Goal: Task Accomplishment & Management: Complete application form

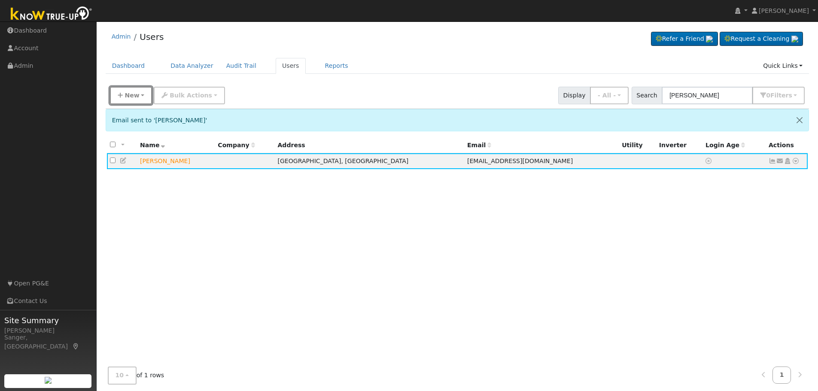
click at [133, 88] on button "New" at bounding box center [131, 96] width 43 height 18
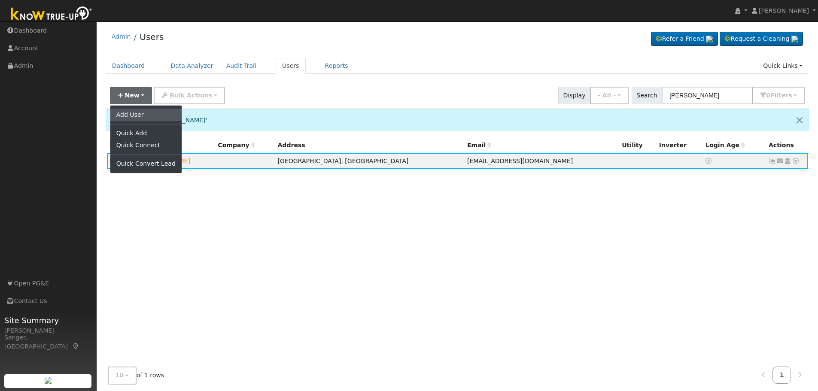
click at [141, 115] on link "Add User" at bounding box center [145, 115] width 71 height 12
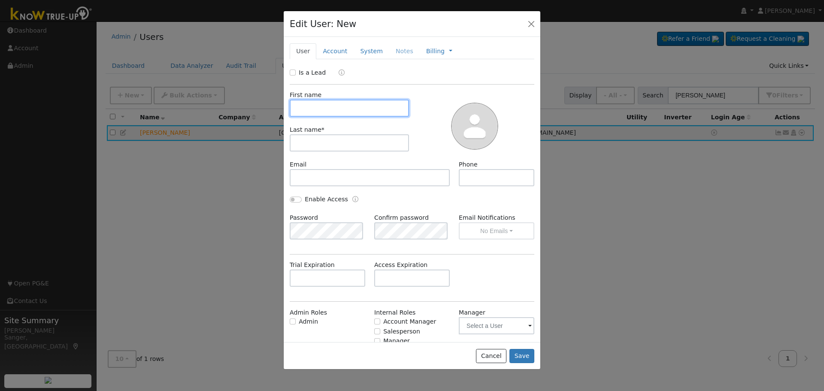
click at [364, 107] on input "text" at bounding box center [349, 108] width 119 height 17
paste input "[PERSON_NAME]"
type input "[PERSON_NAME]"
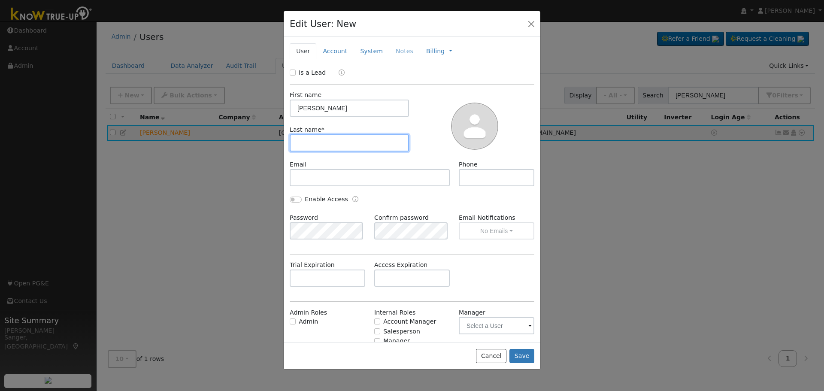
click at [343, 139] on input "text" at bounding box center [349, 142] width 119 height 17
paste input "[PERSON_NAME]"
drag, startPoint x: 320, startPoint y: 145, endPoint x: 274, endPoint y: 145, distance: 45.9
click at [0, 0] on div "Edit User: New Select an Ac... New Account Nickname Cancel Create Are you sure …" at bounding box center [0, 0] width 0 height 0
type input "[PERSON_NAME]"
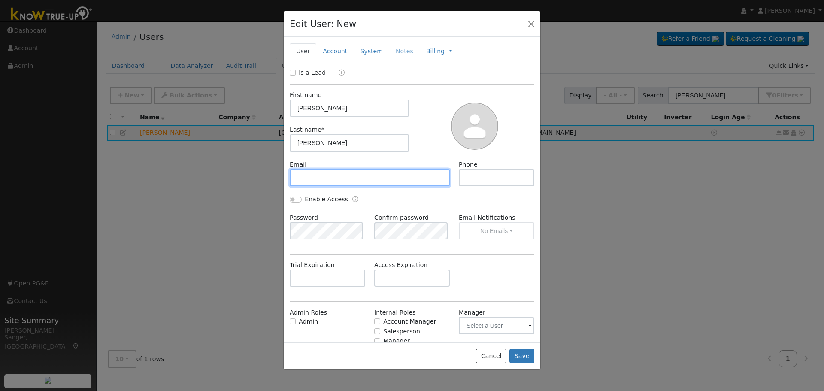
click at [327, 176] on input "text" at bounding box center [370, 177] width 160 height 17
paste input "[EMAIL_ADDRESS][DOMAIN_NAME]"
type input "[EMAIL_ADDRESS][DOMAIN_NAME]"
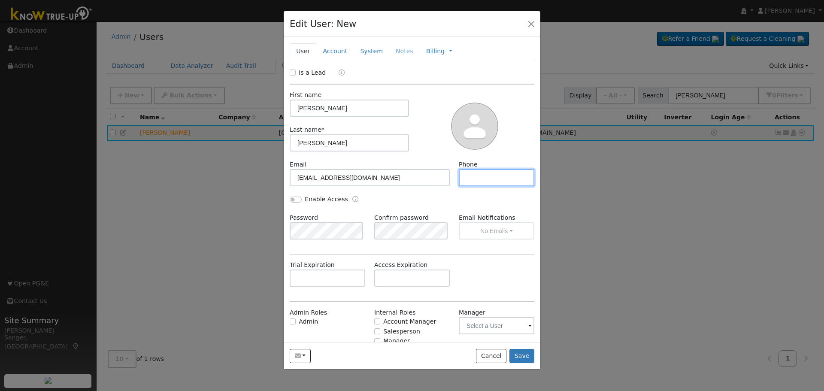
click at [503, 179] on input "text" at bounding box center [497, 177] width 76 height 17
paste input "[PHONE_NUMBER]"
type input "[PHONE_NUMBER]"
click at [292, 71] on input "Is a Lead" at bounding box center [293, 73] width 6 height 6
checkbox input "true"
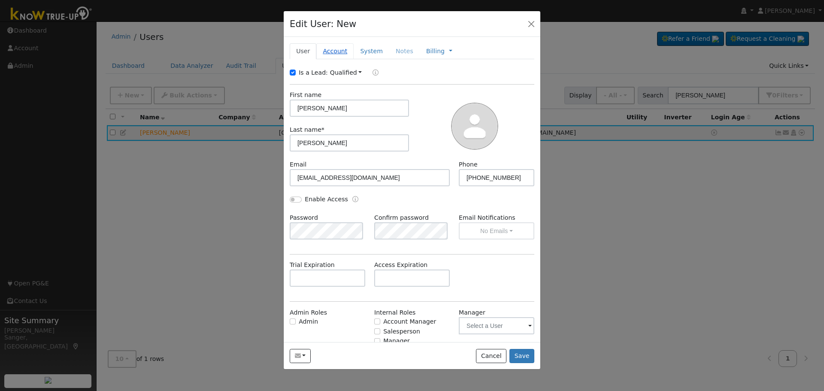
click at [335, 52] on link "Account" at bounding box center [334, 51] width 37 height 16
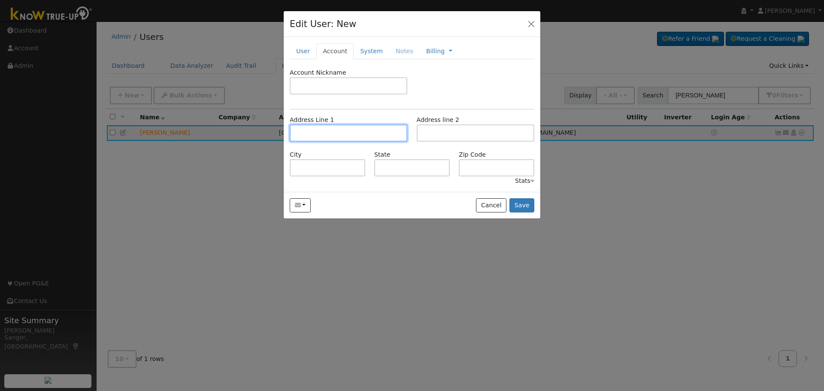
click at [356, 132] on input "text" at bounding box center [349, 133] width 118 height 17
paste input "[STREET_ADDRESS]"
type input "[STREET_ADDRESS]"
type input "Madera"
type input "CA"
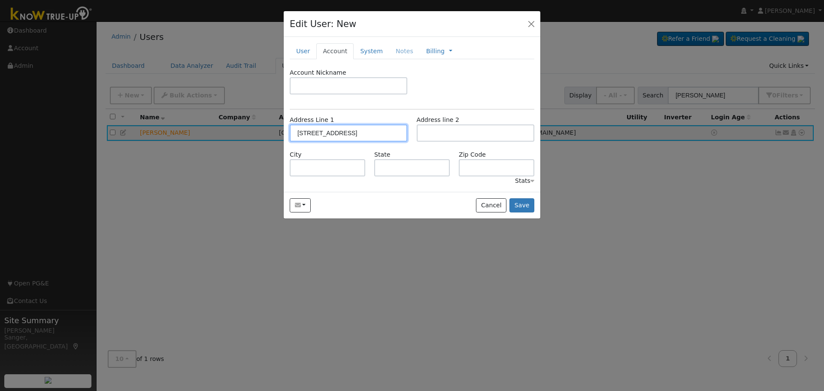
type input "93636"
click at [532, 204] on button "Save" at bounding box center [522, 205] width 25 height 15
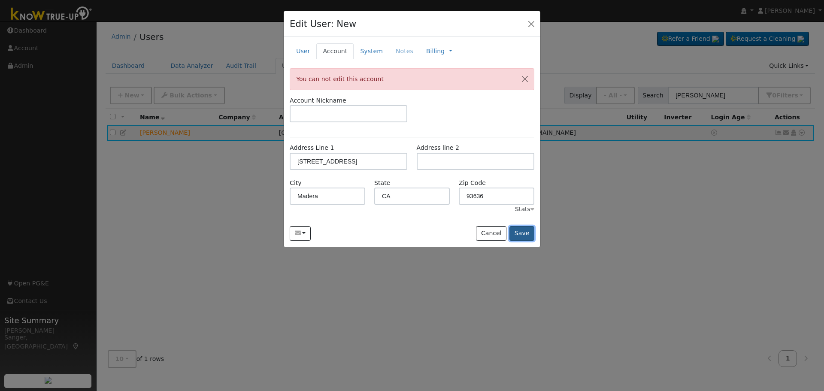
click at [522, 234] on button "Save" at bounding box center [522, 233] width 25 height 15
click at [295, 52] on link "User" at bounding box center [303, 51] width 27 height 16
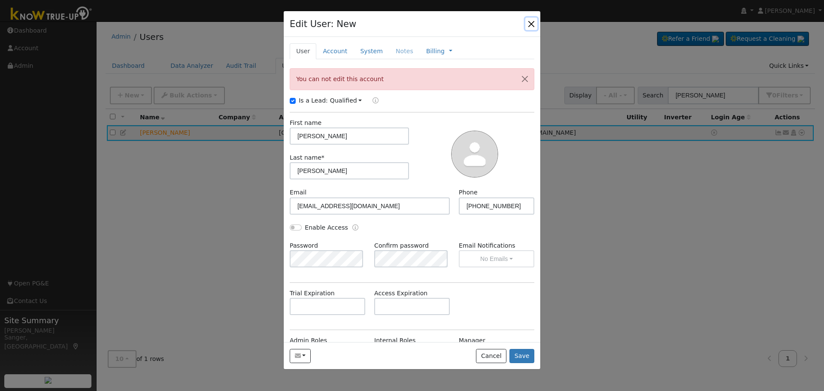
click at [529, 21] on button "button" at bounding box center [532, 24] width 12 height 12
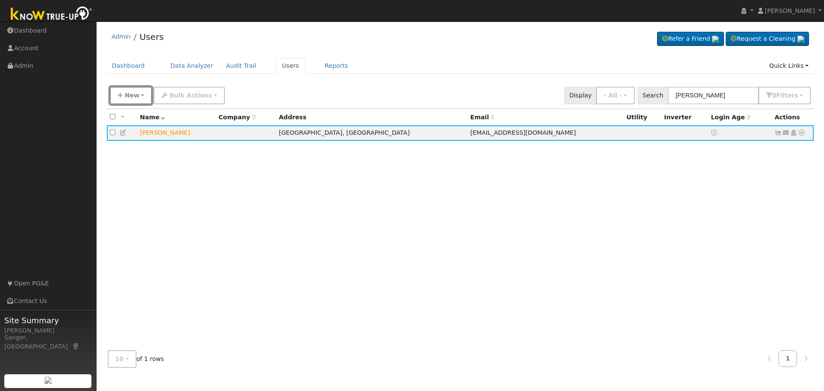
click at [128, 92] on span "New" at bounding box center [132, 95] width 15 height 7
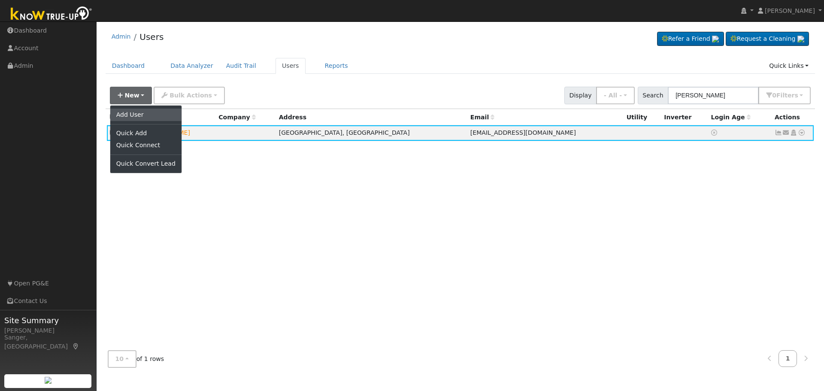
click at [138, 115] on link "Add User" at bounding box center [145, 115] width 71 height 12
checkbox input "false"
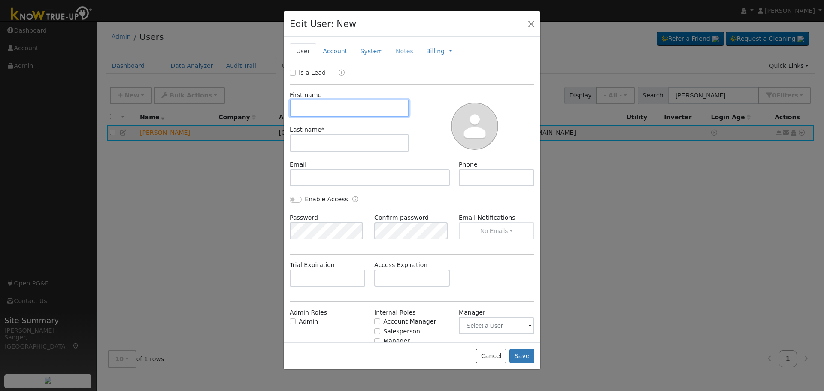
click at [298, 108] on input "text" at bounding box center [349, 108] width 119 height 17
click at [330, 51] on link "Account" at bounding box center [334, 51] width 37 height 16
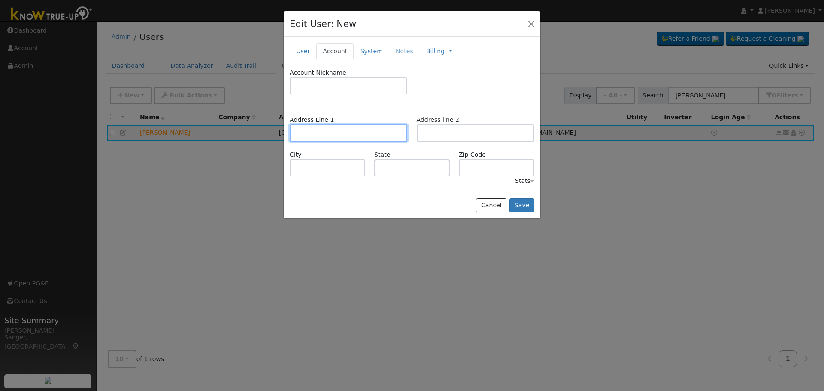
click at [321, 131] on input "text" at bounding box center [349, 133] width 118 height 17
paste input "[STREET_ADDRESS]"
type input "[STREET_ADDRESS]"
type input "Madera"
type input "CA"
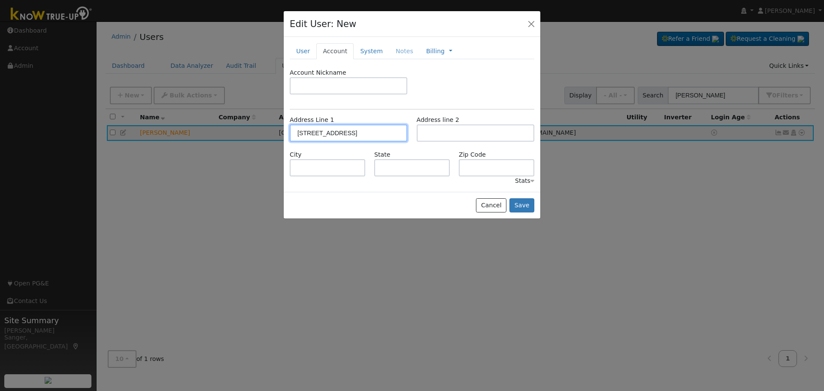
type input "93636"
click at [304, 50] on link "User" at bounding box center [303, 51] width 27 height 16
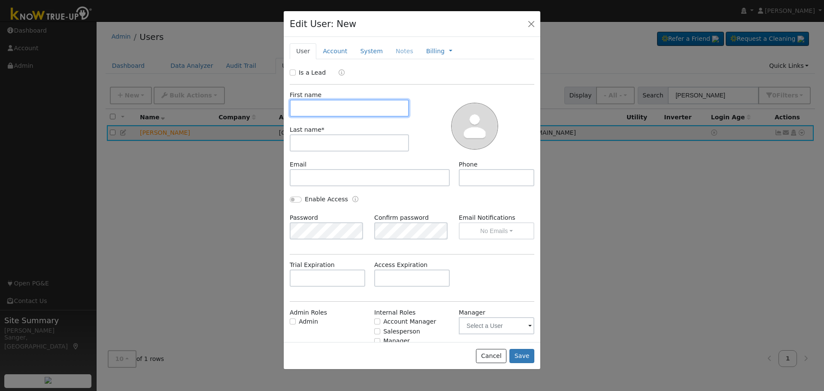
click at [308, 111] on input "text" at bounding box center [349, 108] width 119 height 17
paste input "[PERSON_NAME]"
type input "[PERSON_NAME]"
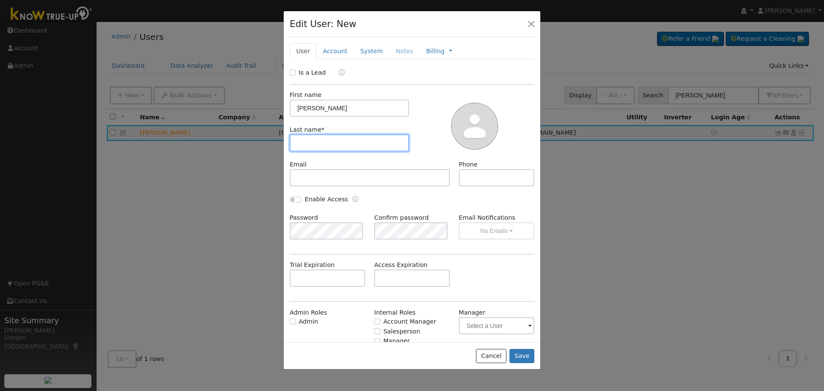
click at [311, 149] on input "text" at bounding box center [349, 142] width 119 height 17
paste input "[PERSON_NAME]"
drag, startPoint x: 320, startPoint y: 143, endPoint x: 268, endPoint y: 143, distance: 51.5
click at [0, 0] on div "Edit User: New Select an Ac... New Account Nickname Cancel Create Are you sure …" at bounding box center [0, 0] width 0 height 0
type input "[PERSON_NAME]"
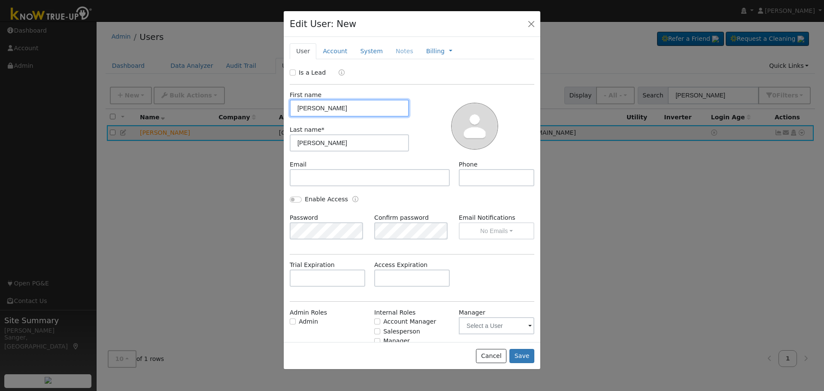
drag, startPoint x: 319, startPoint y: 109, endPoint x: 359, endPoint y: 109, distance: 39.9
click at [359, 109] on input "[PERSON_NAME]" at bounding box center [349, 108] width 119 height 17
type input "[PERSON_NAME]"
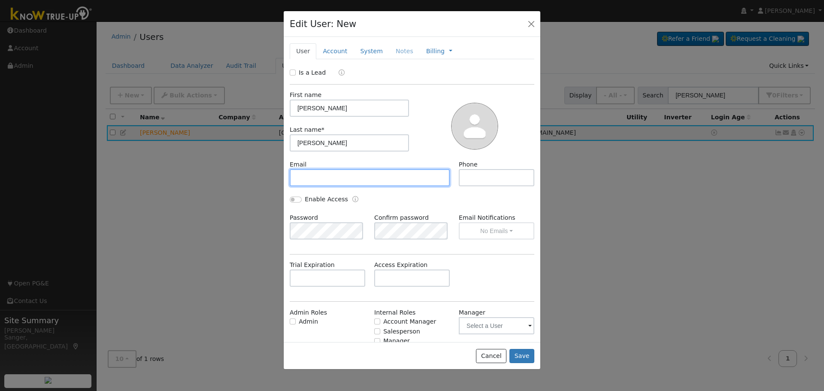
click at [423, 181] on input "text" at bounding box center [370, 177] width 160 height 17
paste input "[EMAIL_ADDRESS][DOMAIN_NAME]"
type input "[EMAIL_ADDRESS][DOMAIN_NAME]"
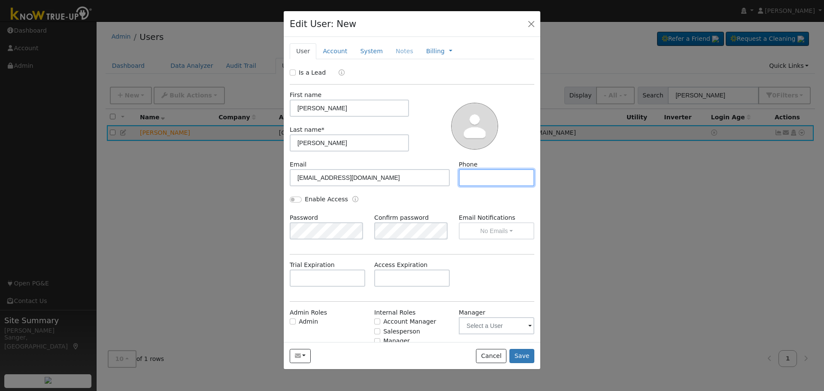
click at [510, 176] on input "text" at bounding box center [497, 177] width 76 height 17
paste input "[PHONE_NUMBER]"
type input "[PHONE_NUMBER]"
click at [293, 73] on input "Is a Lead" at bounding box center [293, 73] width 6 height 6
checkbox input "true"
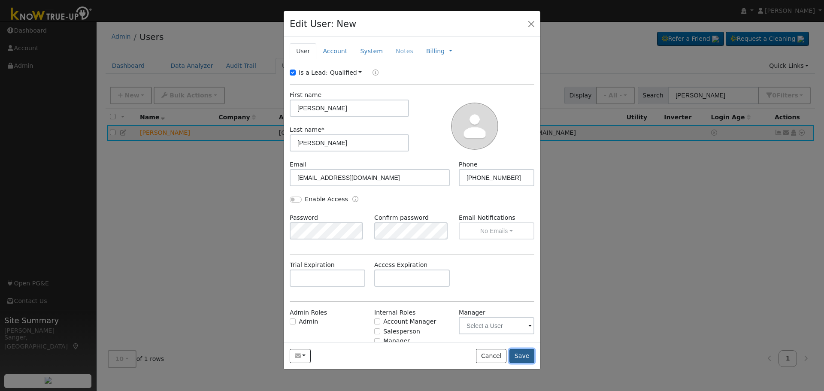
click at [521, 359] on button "Save" at bounding box center [522, 356] width 25 height 15
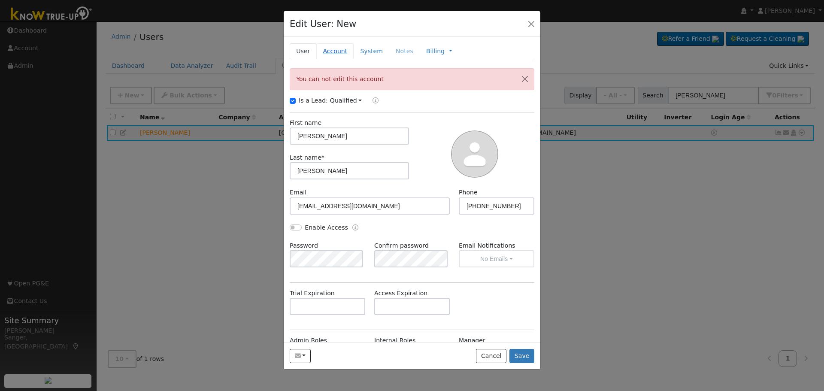
click at [327, 52] on link "Account" at bounding box center [334, 51] width 37 height 16
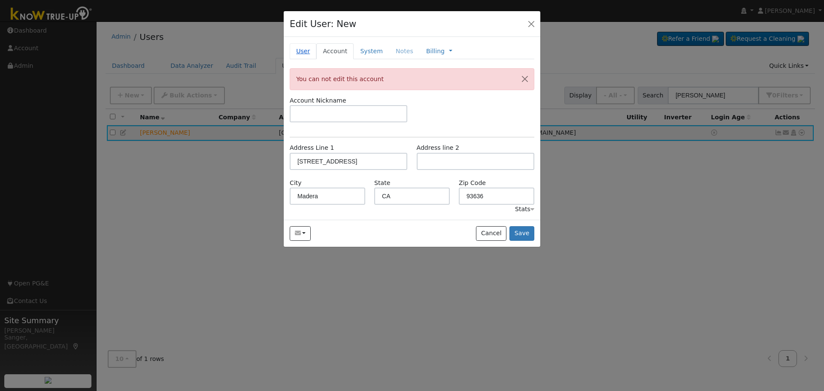
click at [298, 55] on link "User" at bounding box center [303, 51] width 27 height 16
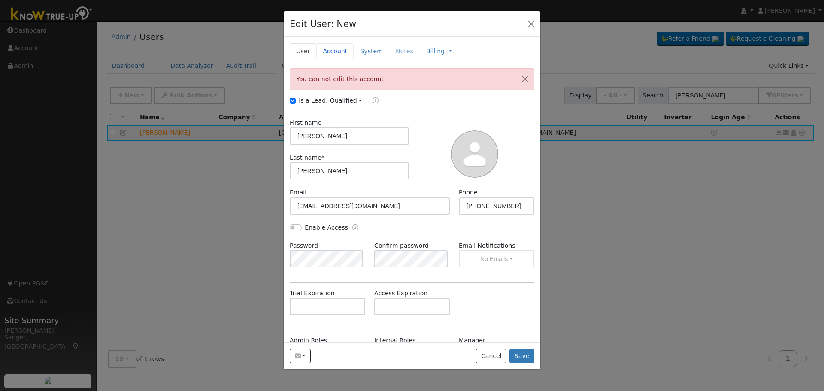
click at [332, 47] on link "Account" at bounding box center [334, 51] width 37 height 16
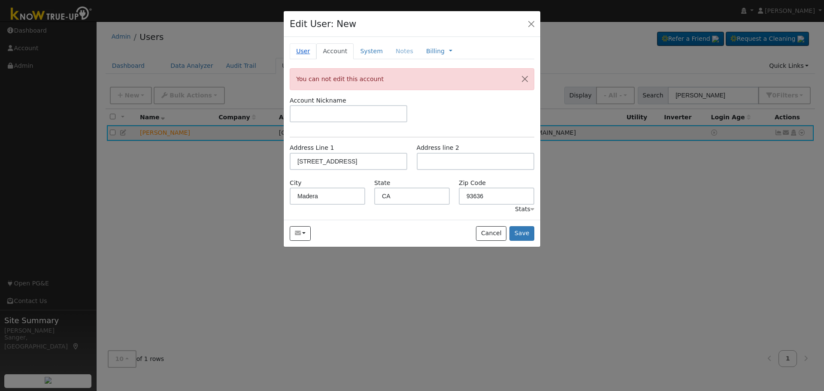
click at [307, 51] on link "User" at bounding box center [303, 51] width 27 height 16
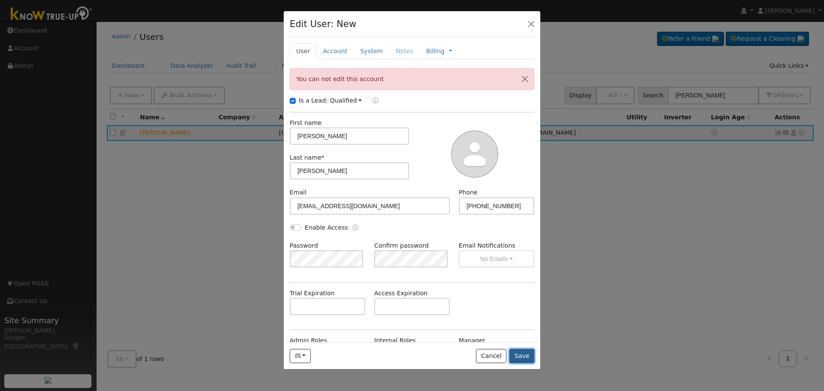
click at [527, 359] on button "Save" at bounding box center [522, 356] width 25 height 15
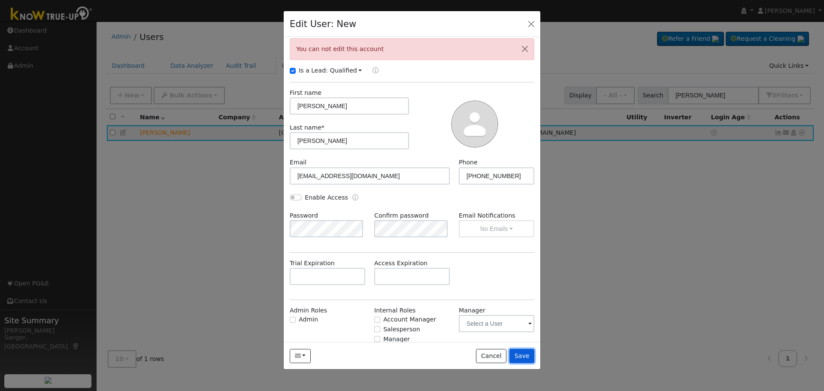
scroll to position [56, 0]
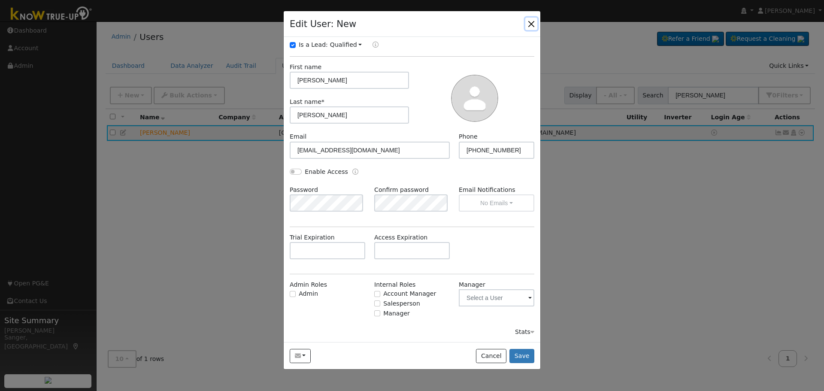
click at [532, 24] on button "button" at bounding box center [532, 24] width 12 height 12
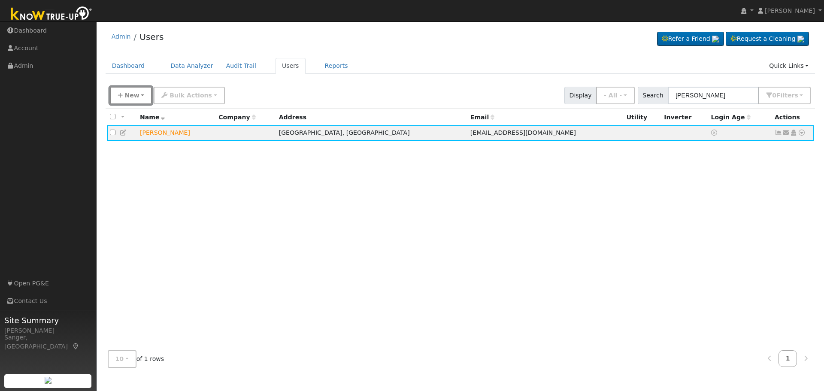
click at [131, 96] on span "New" at bounding box center [132, 95] width 15 height 7
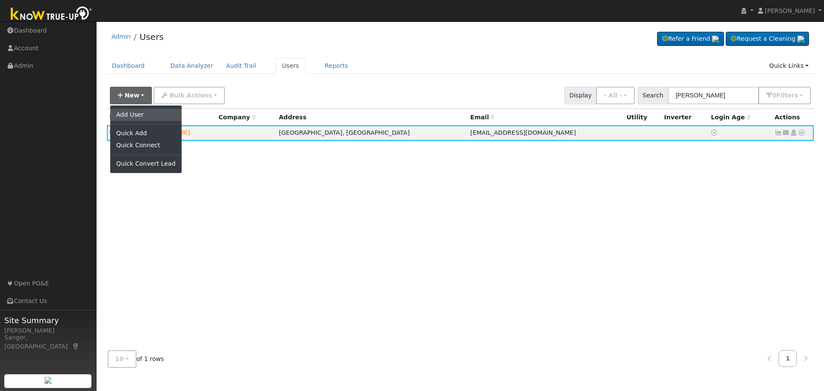
click at [139, 118] on link "Add User" at bounding box center [145, 115] width 71 height 12
checkbox input "false"
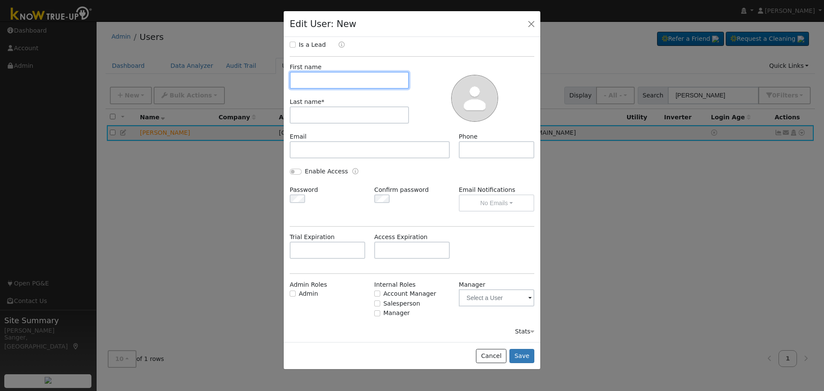
scroll to position [0, 0]
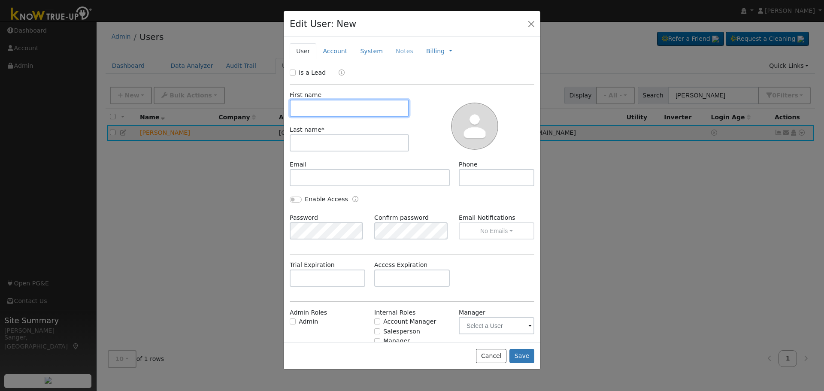
click at [326, 105] on input "text" at bounding box center [349, 108] width 119 height 17
paste input "[PERSON_NAME]"
type input "[PERSON_NAME]"
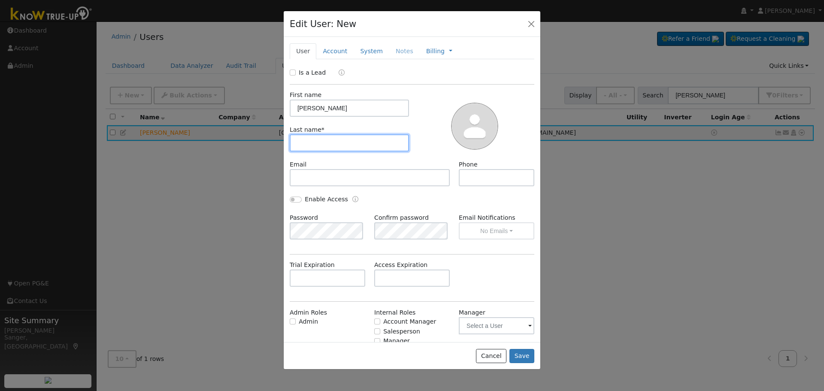
click at [328, 144] on input "text" at bounding box center [349, 142] width 119 height 17
paste input "[PERSON_NAME]"
drag, startPoint x: 322, startPoint y: 143, endPoint x: 282, endPoint y: 145, distance: 40.4
click at [0, 0] on div "Edit User: New Select an Ac... New Account Nickname Cancel Create Are you sure …" at bounding box center [0, 0] width 0 height 0
click at [318, 143] on input "[PERSON_NAME]" at bounding box center [349, 142] width 119 height 17
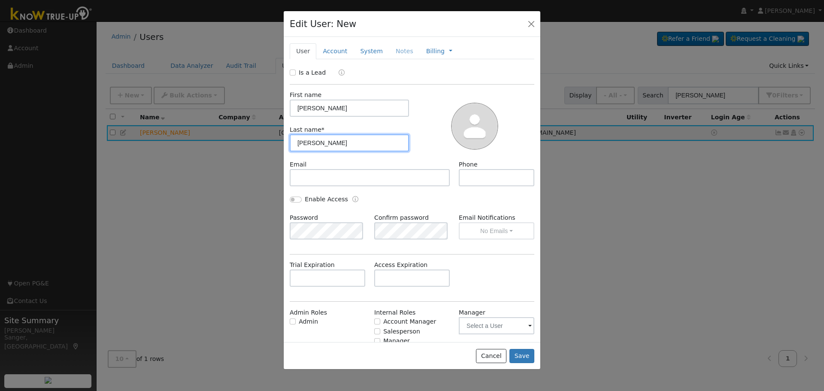
drag, startPoint x: 319, startPoint y: 143, endPoint x: 251, endPoint y: 142, distance: 68.3
click at [0, 0] on div "Edit User: New Select an Ac... New Account Nickname Cancel Create Are you sure …" at bounding box center [0, 0] width 0 height 0
type input "[PERSON_NAME]"
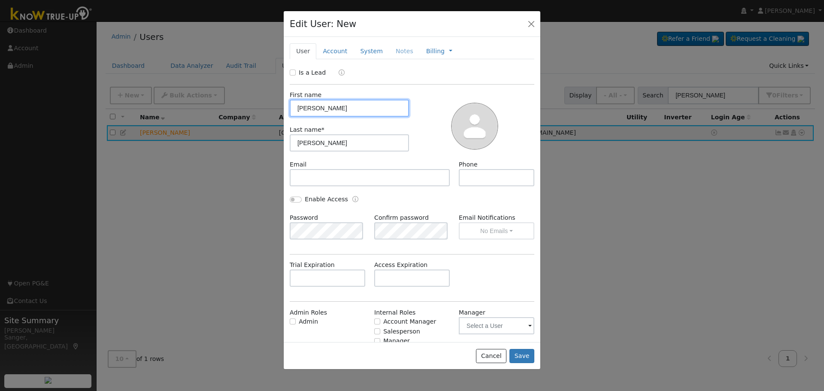
drag, startPoint x: 319, startPoint y: 108, endPoint x: 379, endPoint y: 107, distance: 59.3
click at [379, 107] on input "[PERSON_NAME]" at bounding box center [349, 108] width 119 height 17
type input "[PERSON_NAME]"
drag, startPoint x: 292, startPoint y: 70, endPoint x: 318, endPoint y: 91, distance: 33.3
click at [293, 72] on input "Is a Lead" at bounding box center [293, 73] width 6 height 6
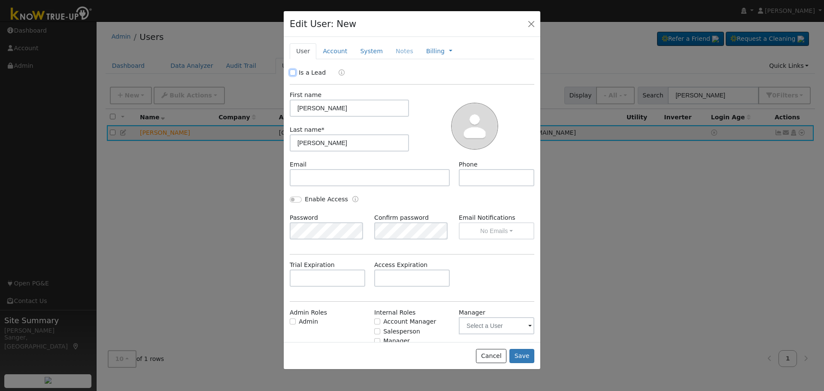
checkbox input "true"
click at [347, 176] on input "text" at bounding box center [370, 177] width 160 height 17
paste input "[EMAIL_ADDRESS][DOMAIN_NAME]"
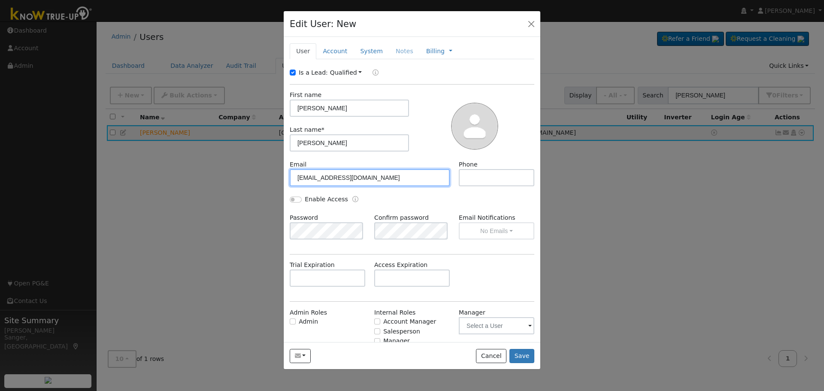
type input "[EMAIL_ADDRESS][DOMAIN_NAME]"
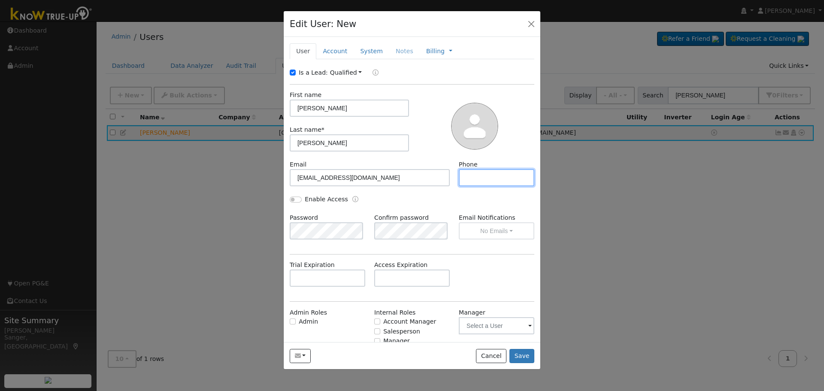
click at [475, 176] on input "text" at bounding box center [497, 177] width 76 height 17
paste input "[PHONE_NUMBER]"
type input "[PHONE_NUMBER]"
click at [328, 51] on link "Account" at bounding box center [334, 51] width 37 height 16
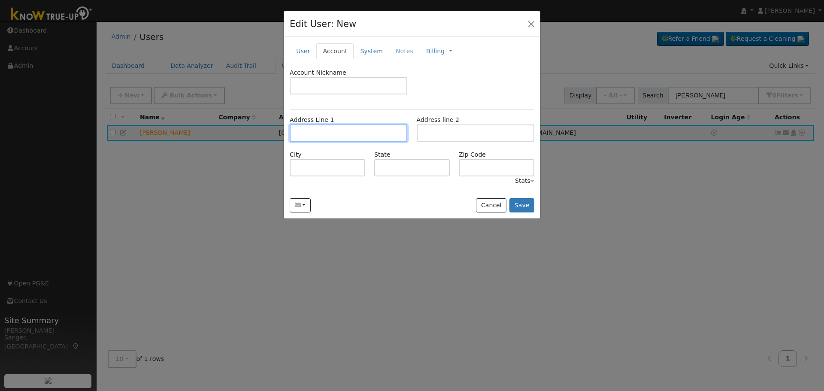
click at [373, 138] on input "text" at bounding box center [349, 133] width 118 height 17
paste input "[STREET_ADDRESS]"
type input "[STREET_ADDRESS]"
type input "Madera"
type input "CA"
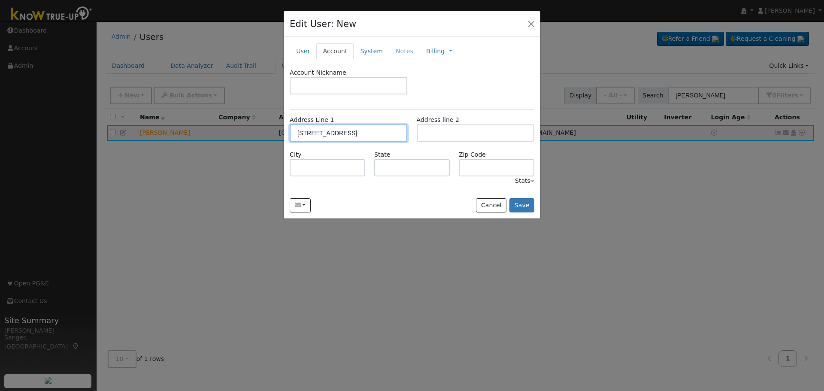
type input "93636"
click at [303, 53] on link "User" at bounding box center [303, 51] width 27 height 16
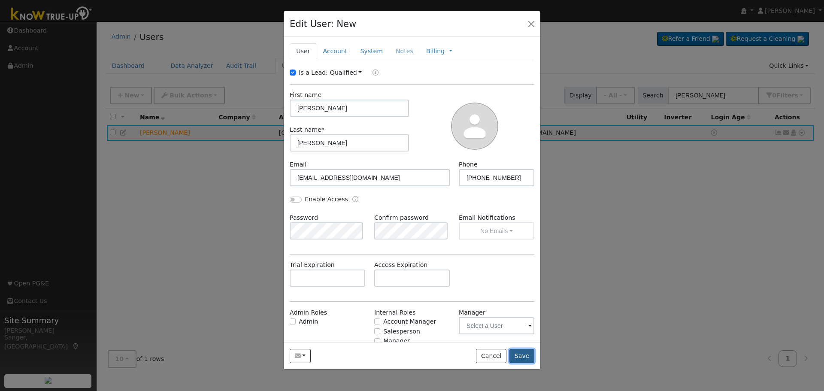
click at [519, 357] on button "Save" at bounding box center [522, 356] width 25 height 15
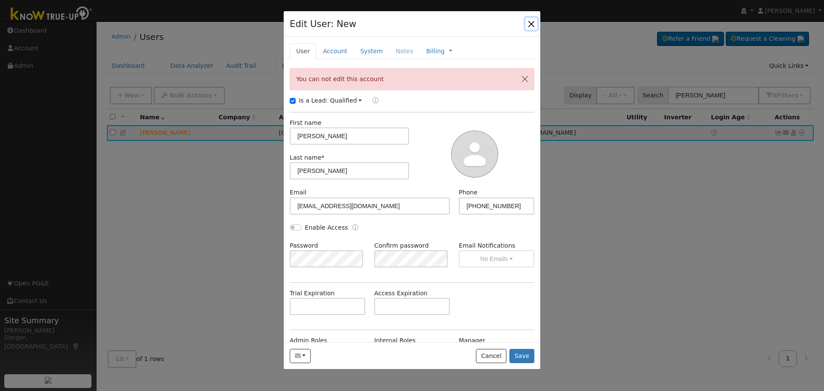
drag, startPoint x: 529, startPoint y: 22, endPoint x: 571, endPoint y: 22, distance: 41.7
click at [529, 22] on button "button" at bounding box center [532, 24] width 12 height 12
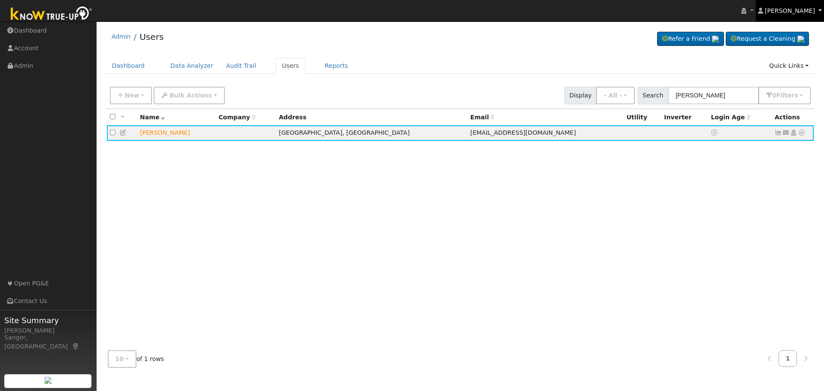
click at [815, 9] on span "[PERSON_NAME]" at bounding box center [790, 10] width 50 height 7
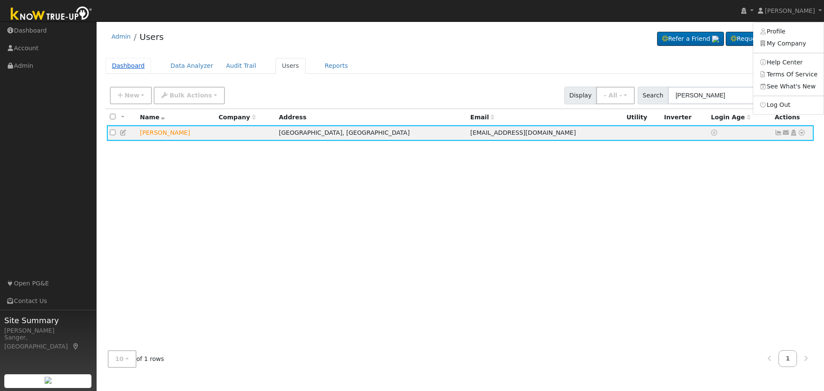
click at [131, 65] on link "Dashboard" at bounding box center [129, 66] width 46 height 16
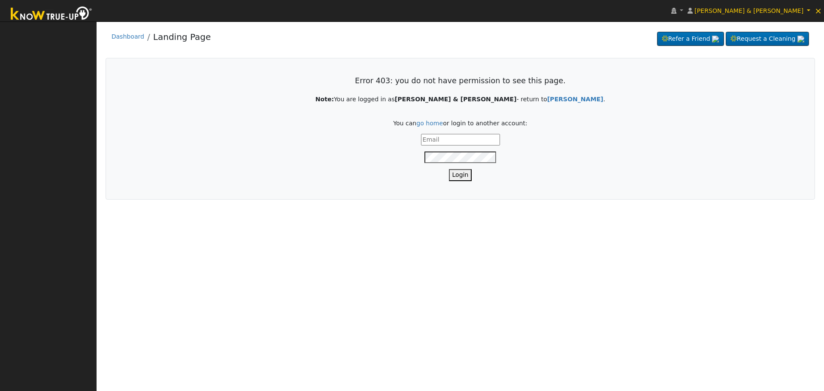
type input "[PERSON_NAME][EMAIL_ADDRESS][DOMAIN_NAME]"
click at [462, 171] on button "Login" at bounding box center [460, 175] width 23 height 12
